Goal: Transaction & Acquisition: Subscribe to service/newsletter

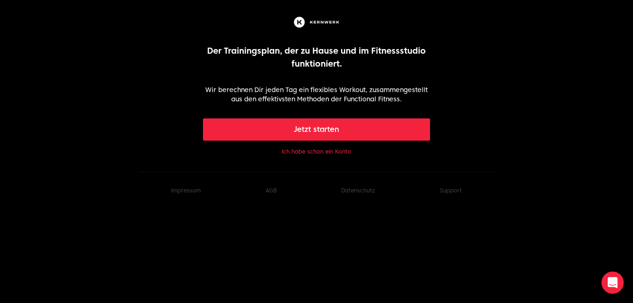
click at [398, 124] on button "Jetzt starten" at bounding box center [317, 130] width 228 height 22
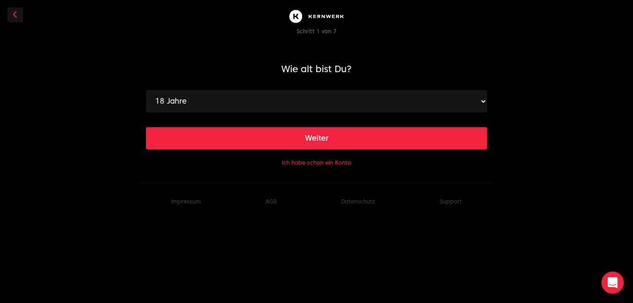
select select "27"
click option "27 Jahre" at bounding box center [0, 0] width 0 height 0
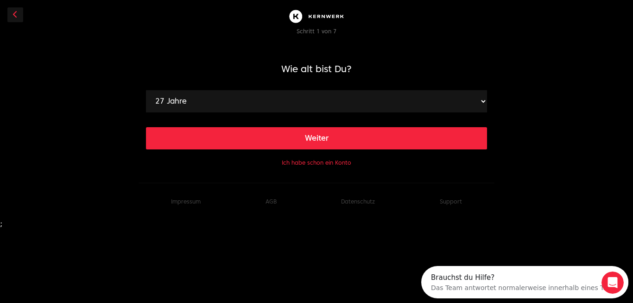
click at [286, 129] on button "Weiter" at bounding box center [316, 138] width 341 height 22
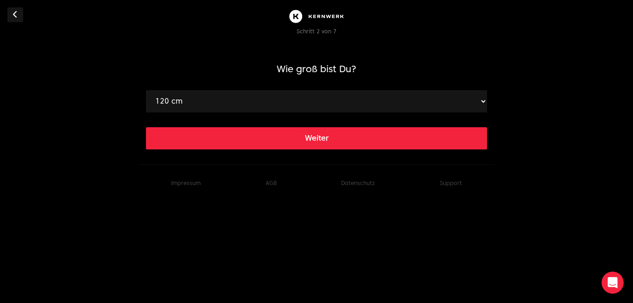
select select "189"
click option "189 cm" at bounding box center [0, 0] width 0 height 0
click at [293, 136] on button "Weiter" at bounding box center [316, 138] width 341 height 22
select select "74"
click option "74 kg" at bounding box center [0, 0] width 0 height 0
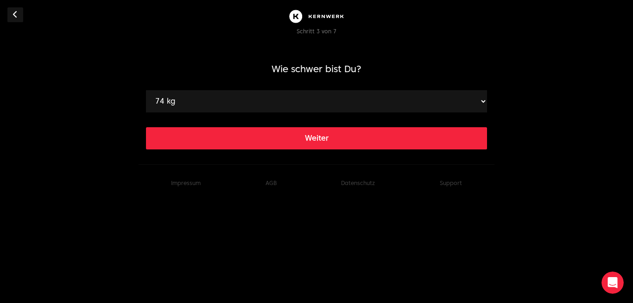
click at [260, 142] on button "Weiter" at bounding box center [316, 138] width 341 height 22
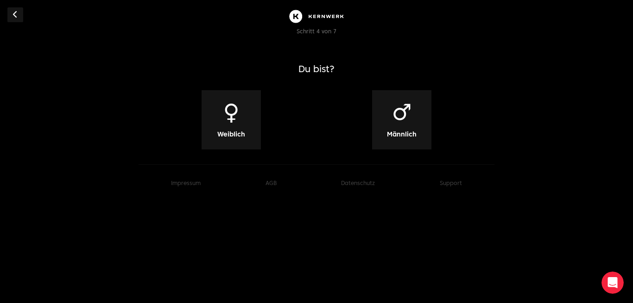
click at [421, 118] on div "♂ Männlich" at bounding box center [401, 119] width 59 height 59
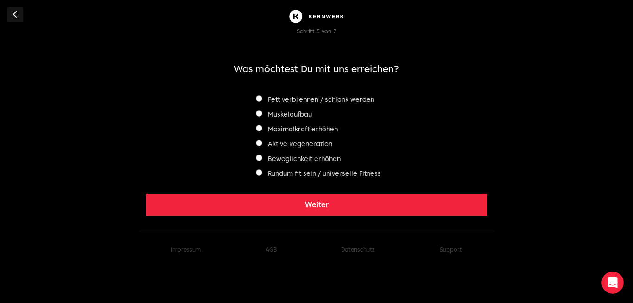
click at [288, 126] on label "Maximalkraft erhöhen" at bounding box center [297, 129] width 82 height 7
click at [277, 114] on label "Muskelaufbau" at bounding box center [284, 114] width 56 height 7
click at [270, 126] on div "Maximalkraft erhöhen" at bounding box center [316, 129] width 129 height 11
click at [269, 129] on label "Maximalkraft erhöhen" at bounding box center [297, 129] width 82 height 7
click at [275, 163] on label "Beweglichkeit erhöhen" at bounding box center [298, 158] width 85 height 7
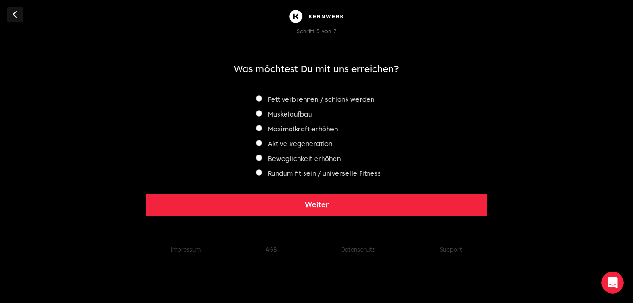
click at [283, 125] on div "Maximalkraft erhöhen" at bounding box center [316, 129] width 129 height 11
click at [278, 129] on label "Maximalkraft erhöhen" at bounding box center [297, 129] width 82 height 7
click at [284, 115] on label "Muskelaufbau" at bounding box center [284, 114] width 56 height 7
click at [263, 130] on label "Maximalkraft erhöhen" at bounding box center [297, 129] width 82 height 7
click at [301, 203] on button "Weiter" at bounding box center [316, 205] width 341 height 22
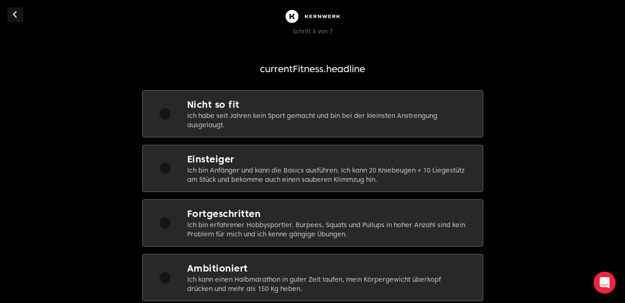
click at [272, 180] on p "Ich bin Anfänger und kann die Basics ausführen. Ich kann 20 Kniebeugen + 10 Lie…" at bounding box center [327, 175] width 281 height 19
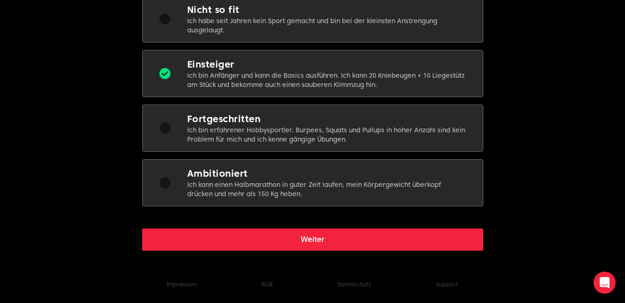
click at [280, 240] on button "Weiter" at bounding box center [312, 240] width 341 height 22
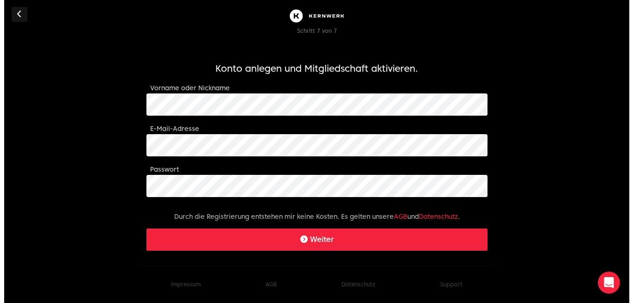
scroll to position [0, 0]
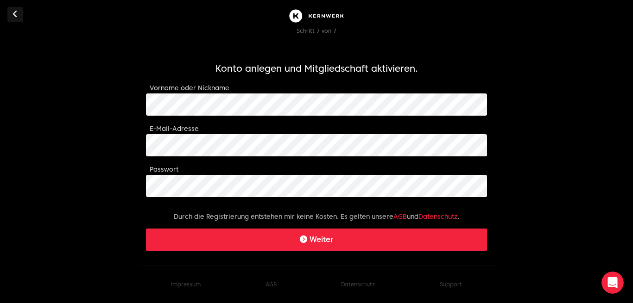
click at [266, 249] on button "Weiter" at bounding box center [316, 240] width 341 height 22
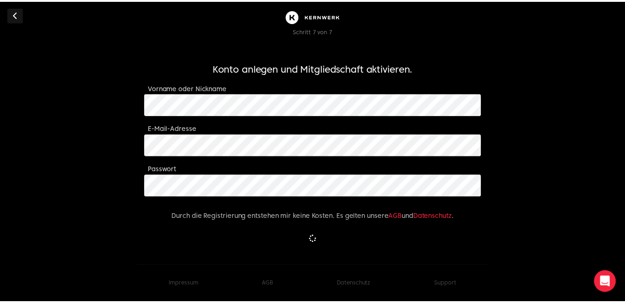
scroll to position [38, 0]
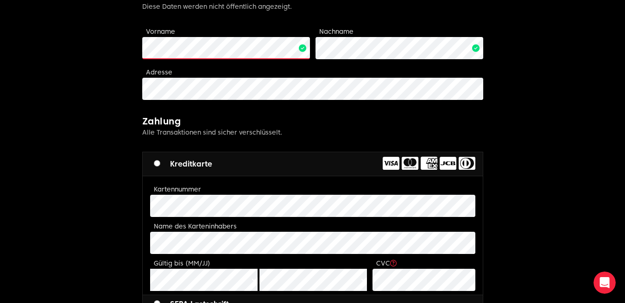
scroll to position [331, 0]
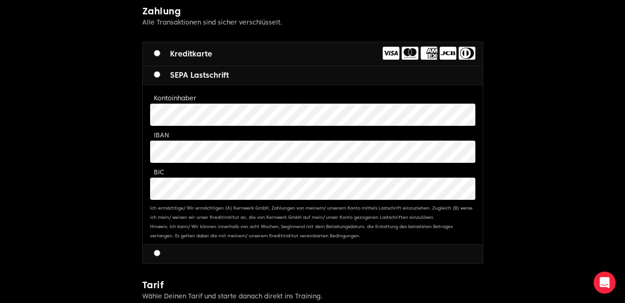
click at [122, 126] on body "[PERSON_NAME] Limitless fitness . Scaled to you . 3 Schritte zum Ziel: Buche de…" at bounding box center [312, 164] width 625 height 990
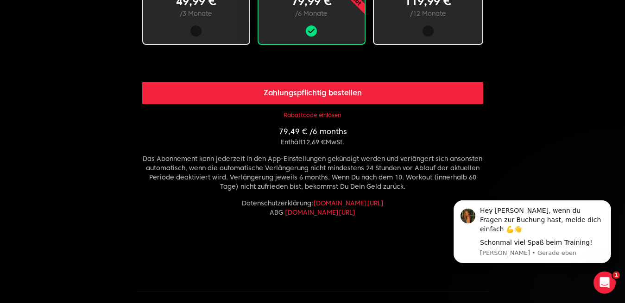
scroll to position [662, 0]
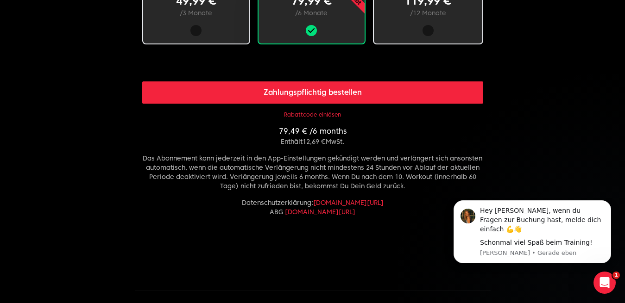
click at [316, 112] on button "Rabattcode einlösen" at bounding box center [312, 114] width 57 height 7
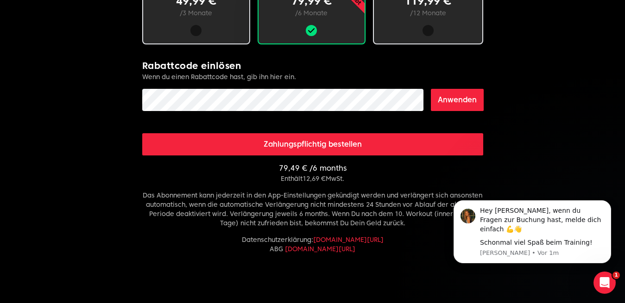
click at [449, 103] on button "Anwenden" at bounding box center [457, 100] width 53 height 22
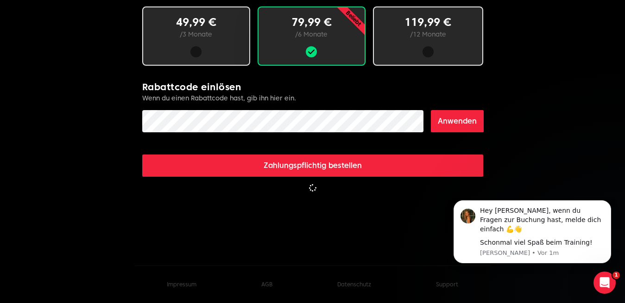
scroll to position [640, 0]
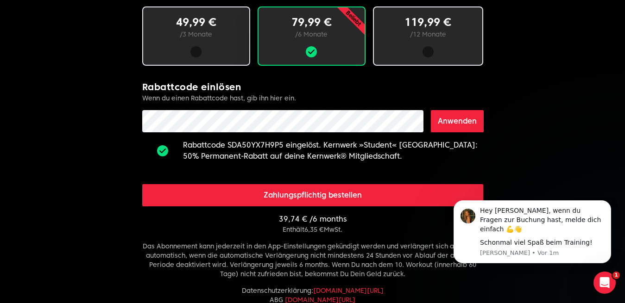
click at [354, 194] on button "Zahlungspflichtig bestellen" at bounding box center [312, 195] width 341 height 22
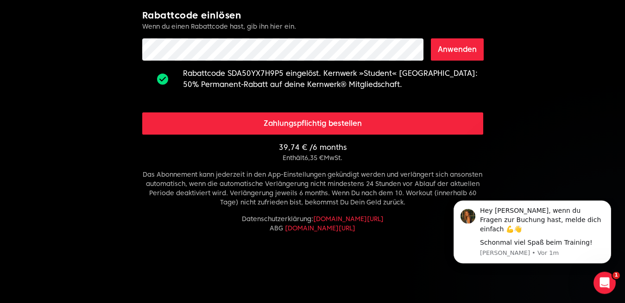
scroll to position [751, 0]
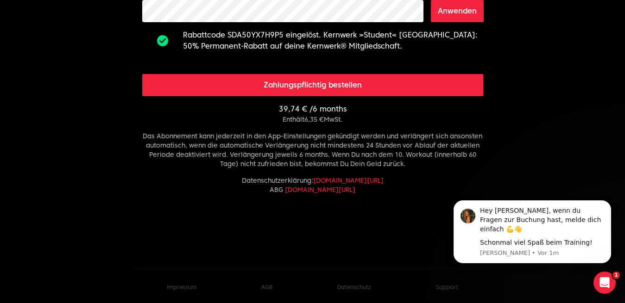
click at [297, 84] on button "Zahlungspflichtig bestellen" at bounding box center [312, 85] width 341 height 22
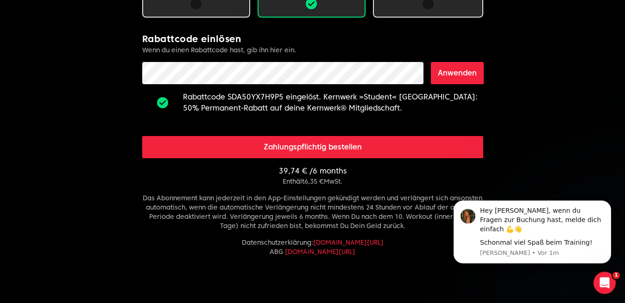
scroll to position [709, 0]
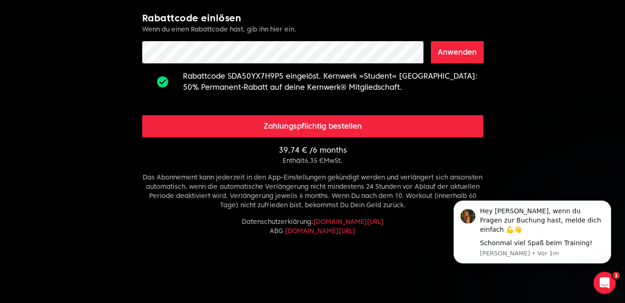
click at [282, 126] on button "Zahlungspflichtig bestellen" at bounding box center [312, 126] width 341 height 22
